Goal: Task Accomplishment & Management: Manage account settings

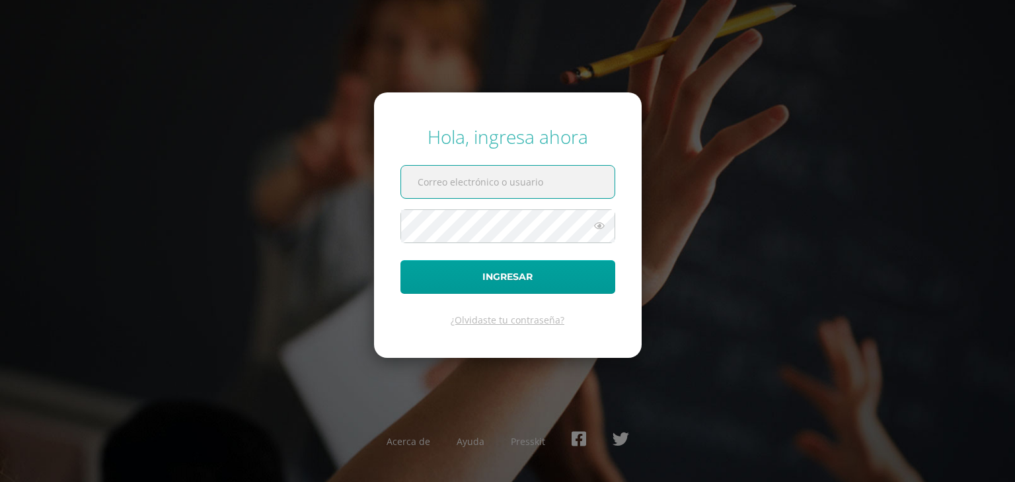
click at [429, 188] on input "text" at bounding box center [507, 182] width 213 height 32
type input "20190976"
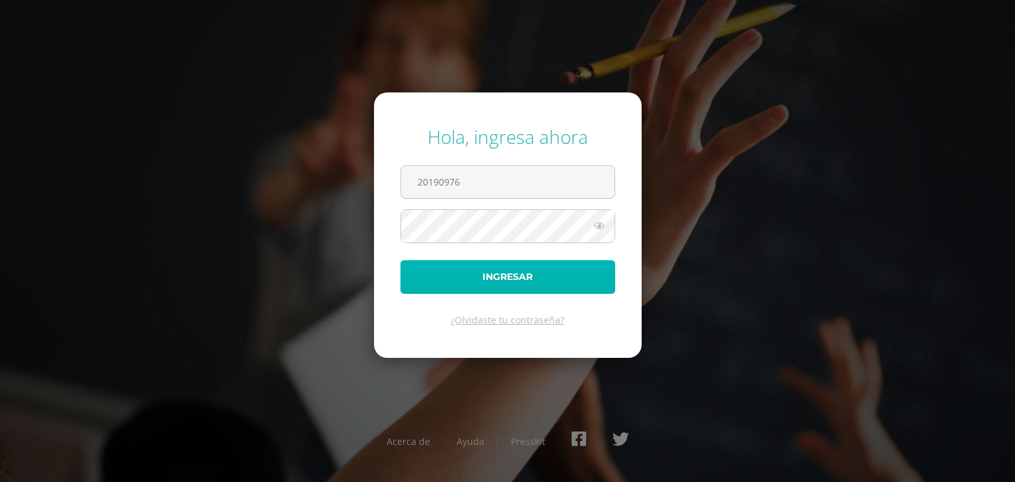
click at [519, 275] on button "Ingresar" at bounding box center [507, 277] width 215 height 34
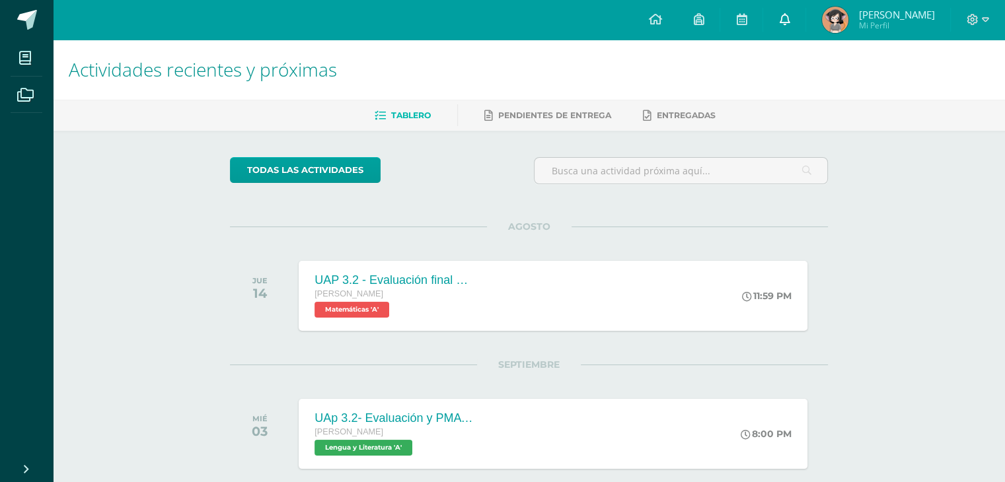
click at [789, 24] on icon at bounding box center [784, 19] width 11 height 12
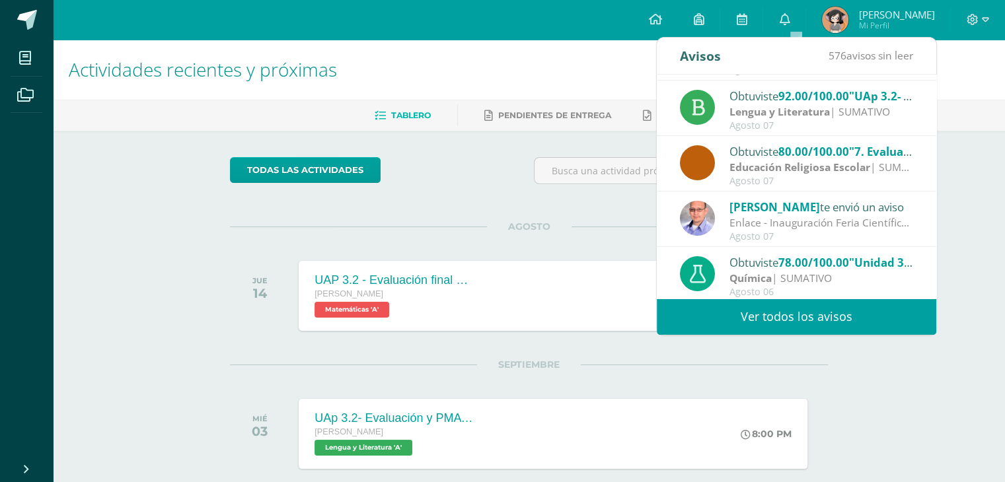
scroll to position [219, 0]
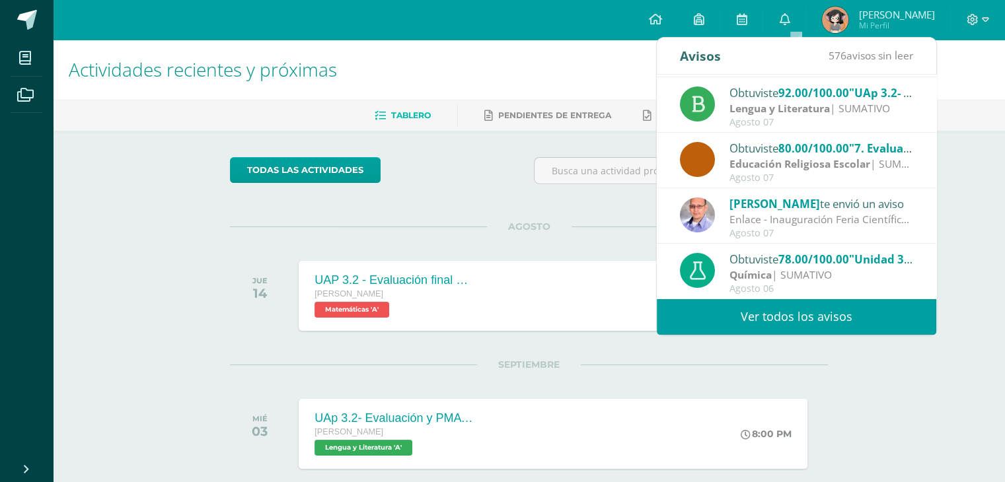
click at [838, 311] on link "Ver todos los avisos" at bounding box center [796, 317] width 279 height 36
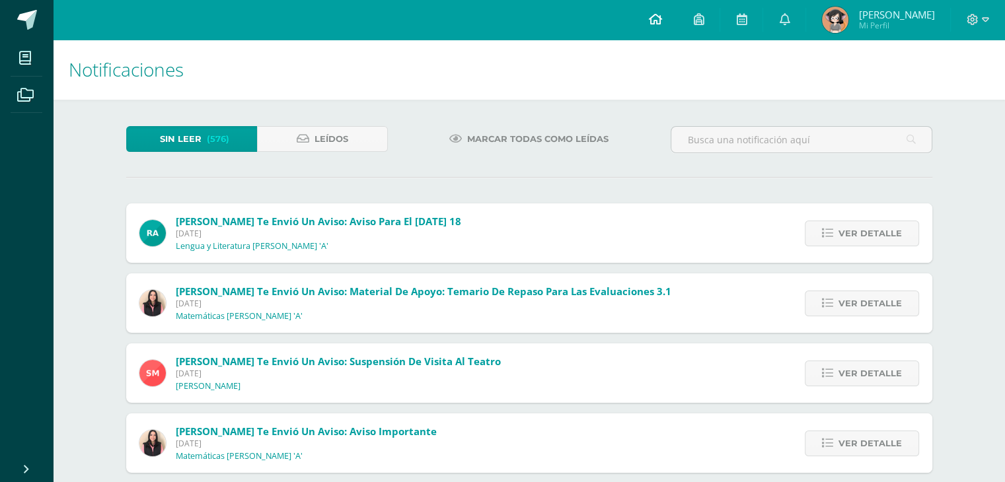
click at [661, 15] on icon at bounding box center [654, 19] width 13 height 12
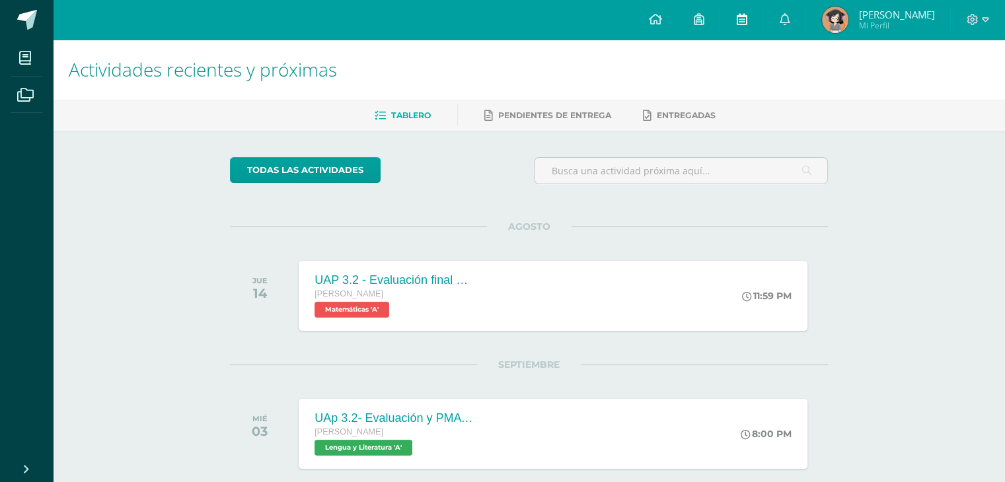
click at [754, 11] on link at bounding box center [741, 20] width 42 height 40
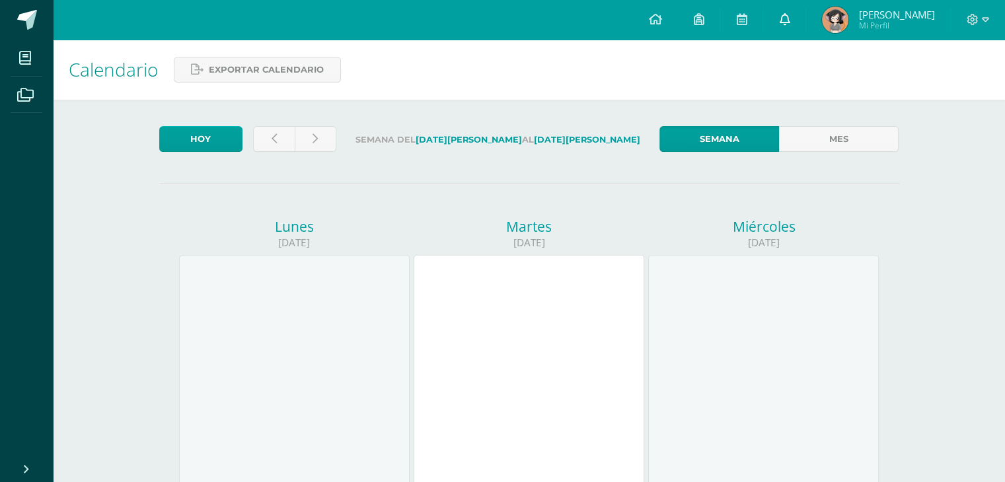
click at [789, 19] on icon at bounding box center [784, 19] width 11 height 12
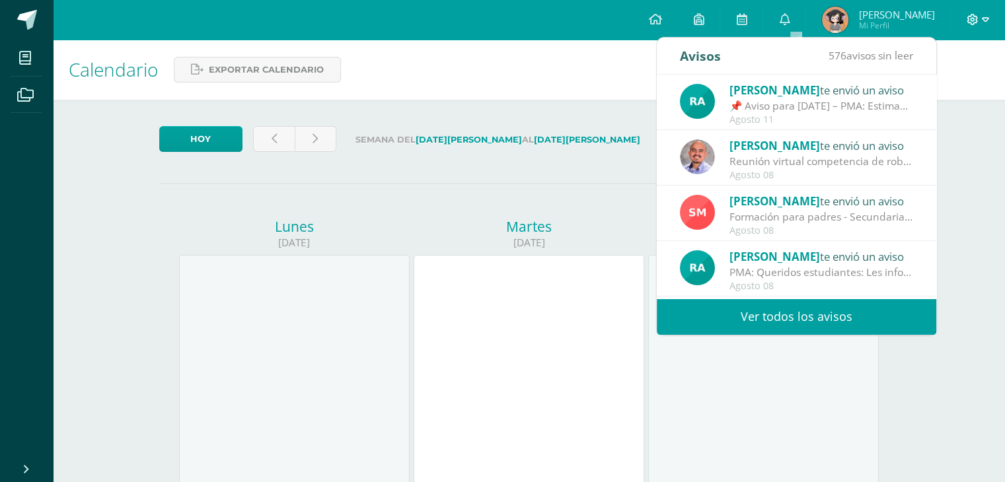
click at [982, 19] on icon at bounding box center [985, 19] width 7 height 5
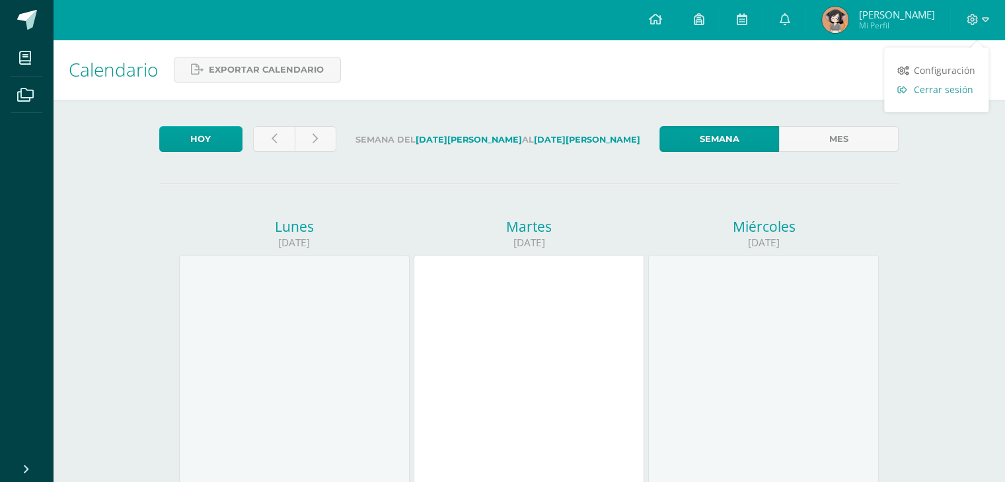
click at [923, 90] on span "Cerrar sesión" at bounding box center [943, 89] width 59 height 13
